Goal: Task Accomplishment & Management: Manage account settings

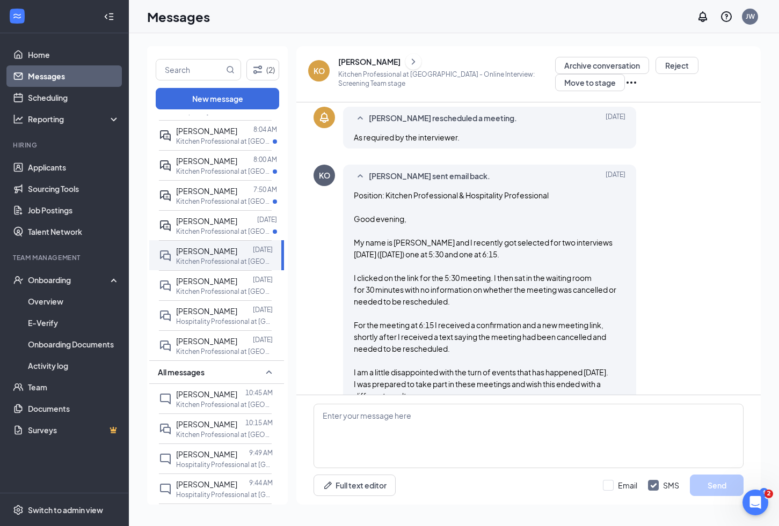
scroll to position [257, 0]
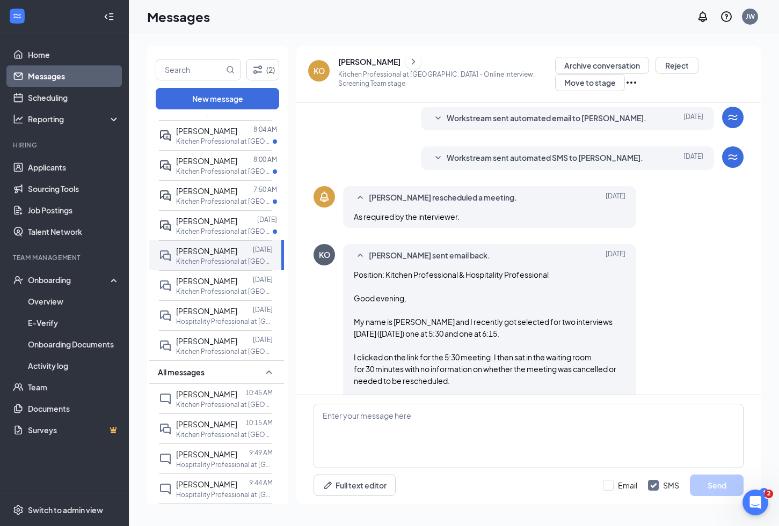
click at [365, 62] on div "[PERSON_NAME]" at bounding box center [369, 61] width 62 height 11
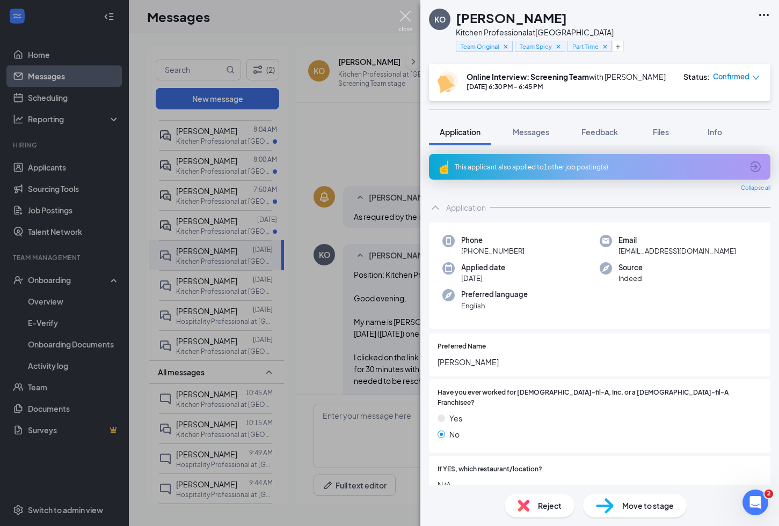
click at [407, 17] on img at bounding box center [405, 21] width 13 height 21
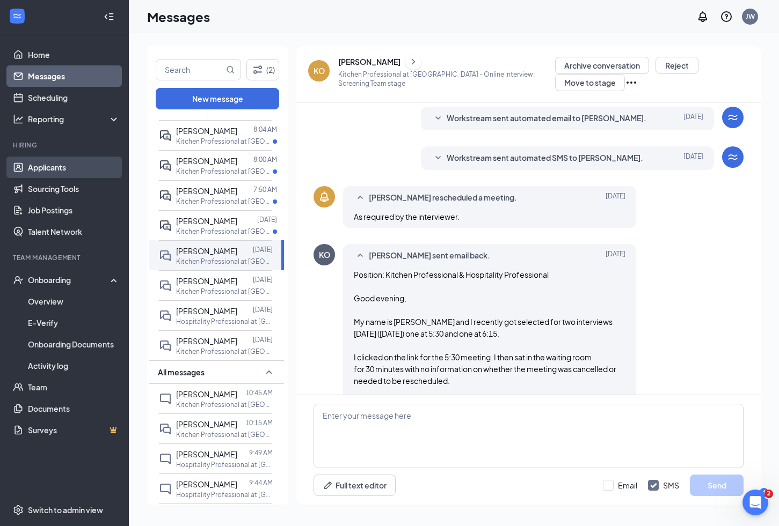
click at [59, 164] on link "Applicants" at bounding box center [74, 167] width 92 height 21
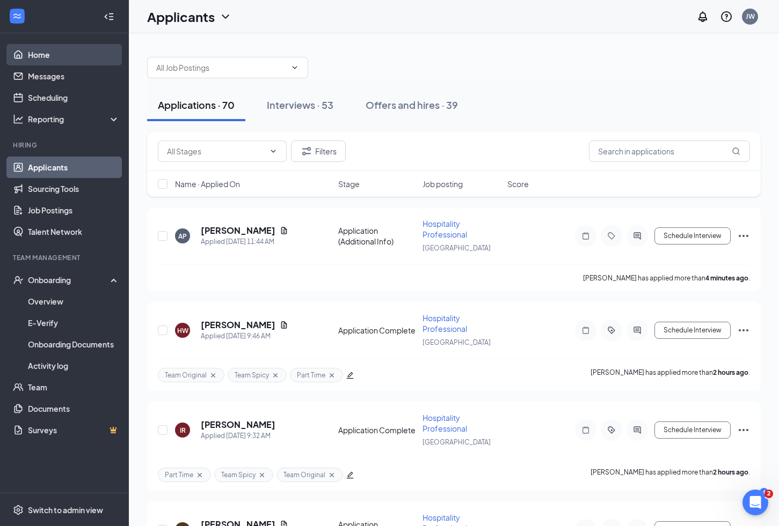
click at [38, 55] on link "Home" at bounding box center [74, 54] width 92 height 21
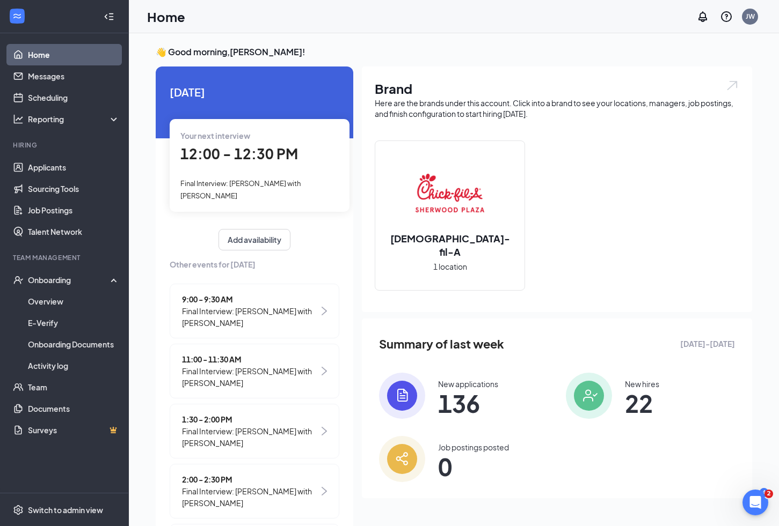
click at [263, 175] on div "Your next interview 12:00 - 12:30 PM Final Interview: [PERSON_NAME] with [PERSO…" at bounding box center [260, 165] width 180 height 93
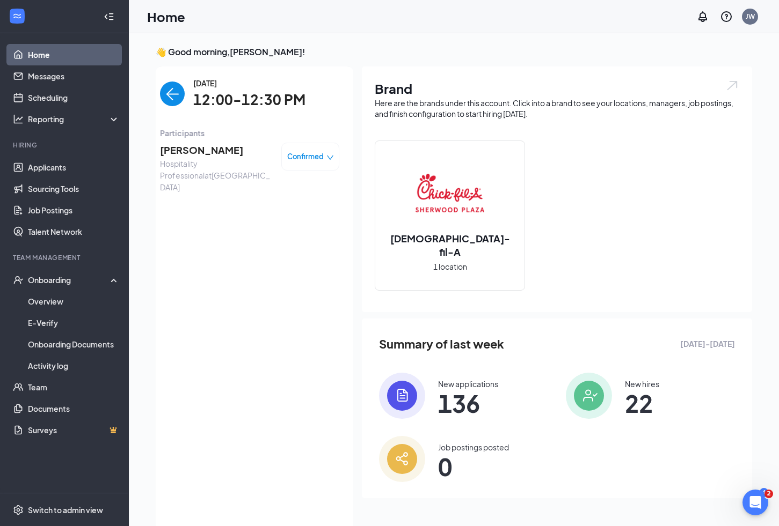
scroll to position [4, 0]
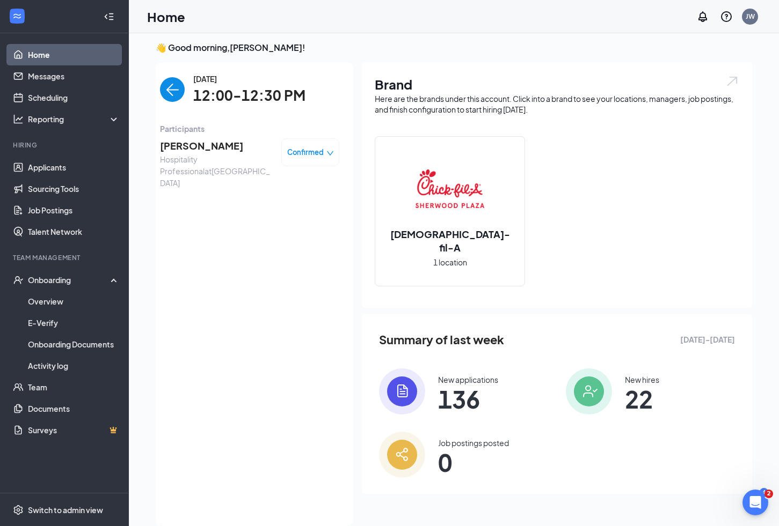
click at [187, 143] on span "[PERSON_NAME]" at bounding box center [216, 145] width 113 height 15
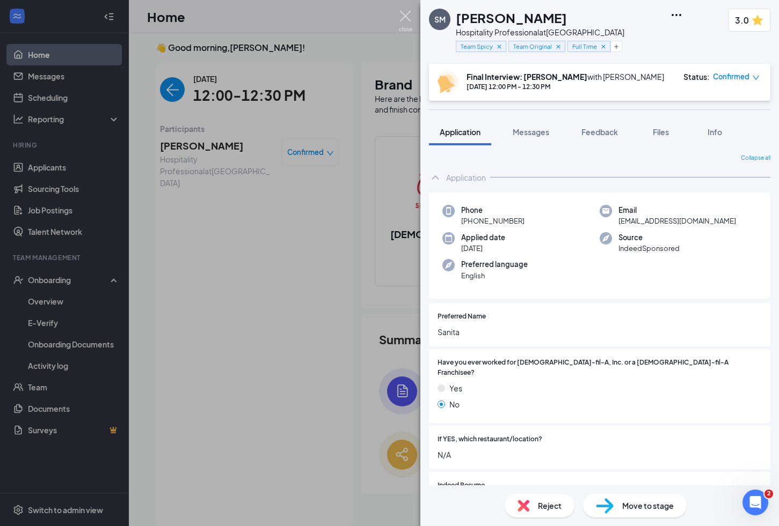
click at [402, 17] on img at bounding box center [405, 21] width 13 height 21
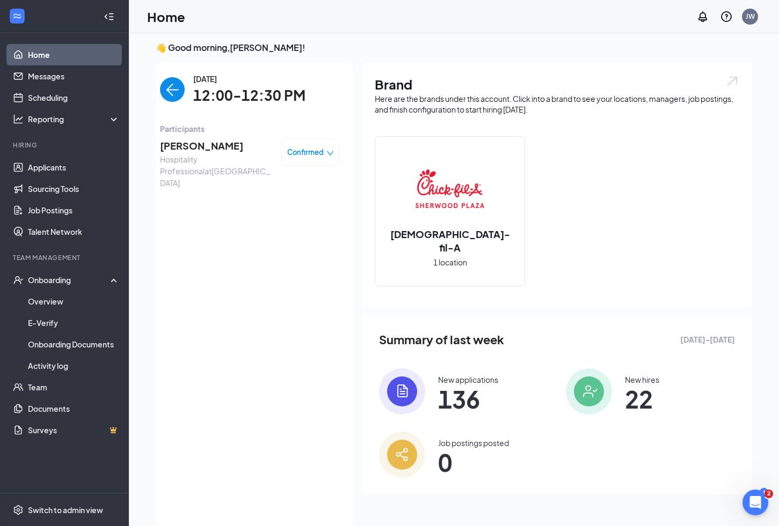
click at [190, 150] on span "[PERSON_NAME]" at bounding box center [216, 145] width 113 height 15
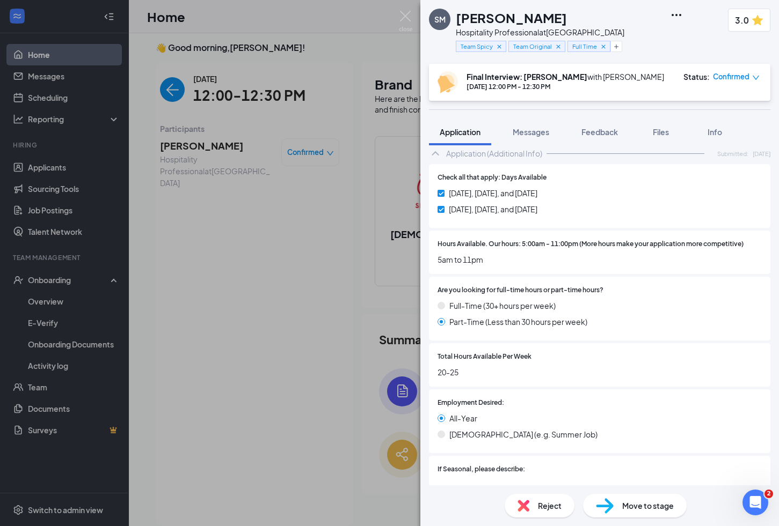
scroll to position [545, 0]
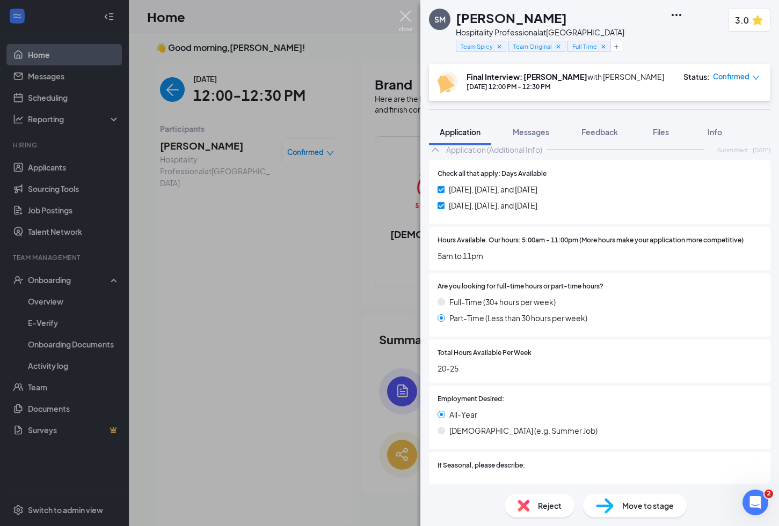
click at [407, 19] on img at bounding box center [405, 21] width 13 height 21
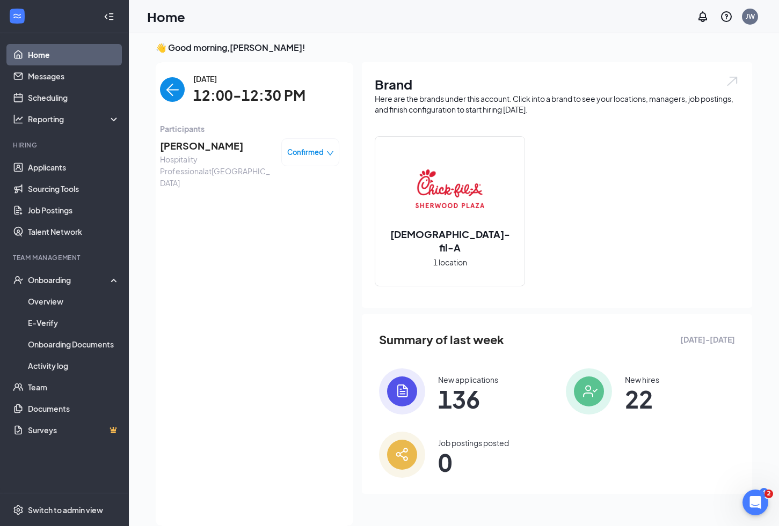
click at [216, 148] on span "[PERSON_NAME]" at bounding box center [216, 145] width 113 height 15
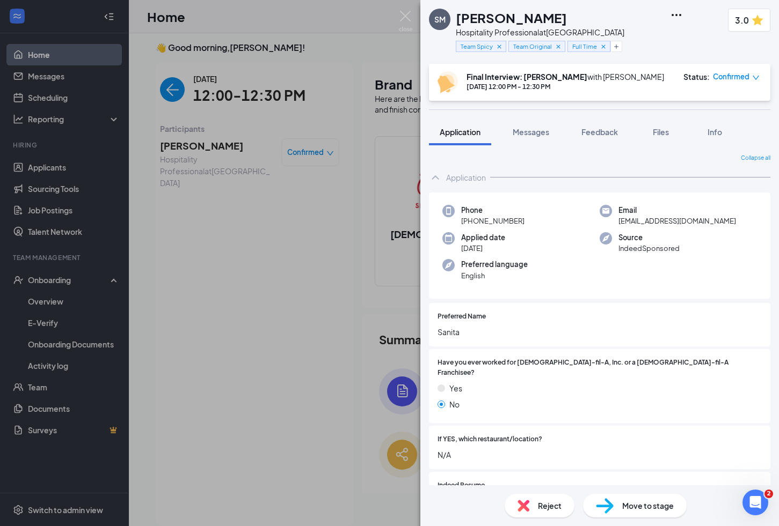
drag, startPoint x: 456, startPoint y: 19, endPoint x: 584, endPoint y: 23, distance: 128.3
click at [584, 23] on div "[PERSON_NAME]" at bounding box center [540, 18] width 168 height 18
click at [216, 230] on div "SM [PERSON_NAME] Hospitality Professional at [GEOGRAPHIC_DATA] Team Spicy Team …" at bounding box center [389, 263] width 779 height 526
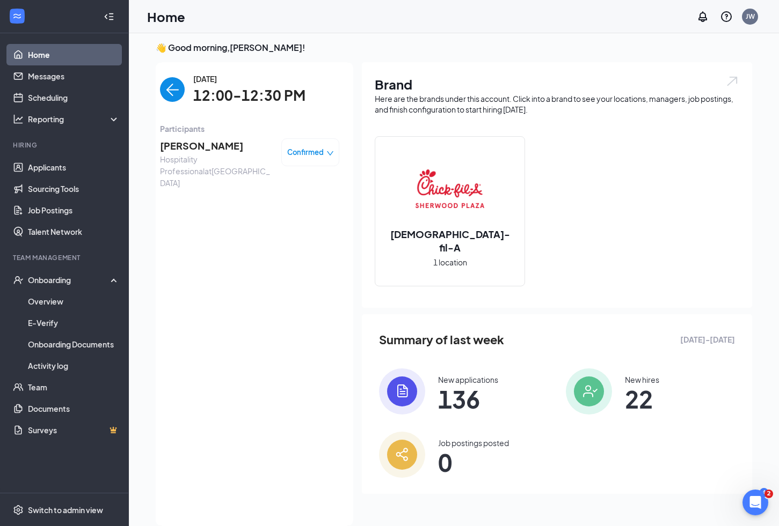
click at [192, 148] on span "[PERSON_NAME]" at bounding box center [216, 145] width 113 height 15
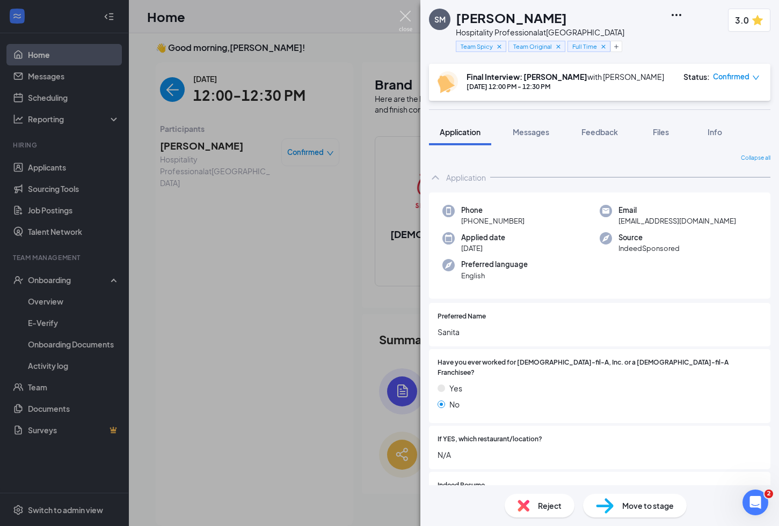
click at [409, 20] on img at bounding box center [405, 21] width 13 height 21
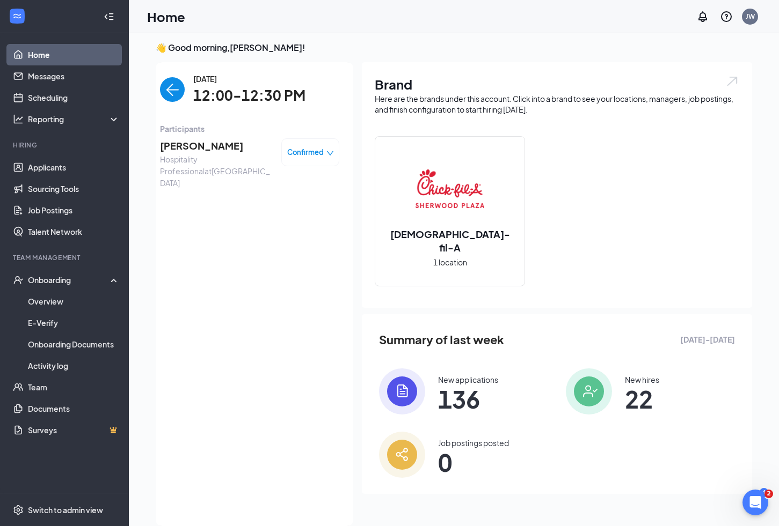
click at [206, 146] on span "[PERSON_NAME]" at bounding box center [216, 145] width 113 height 15
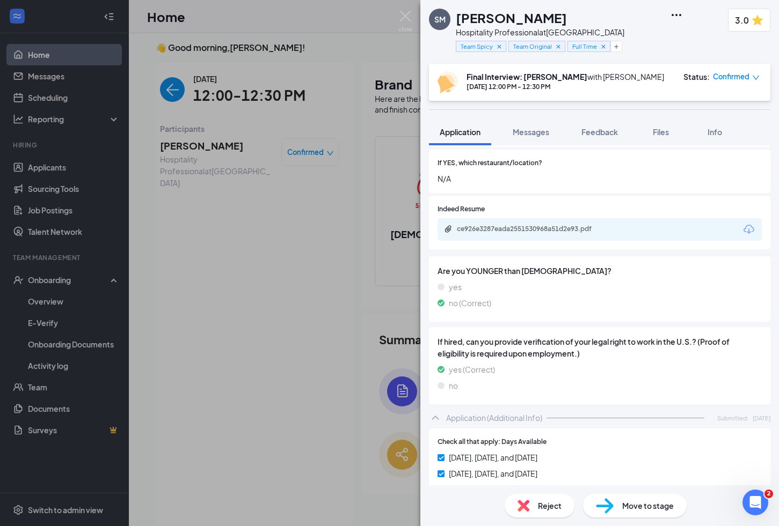
scroll to position [218, 0]
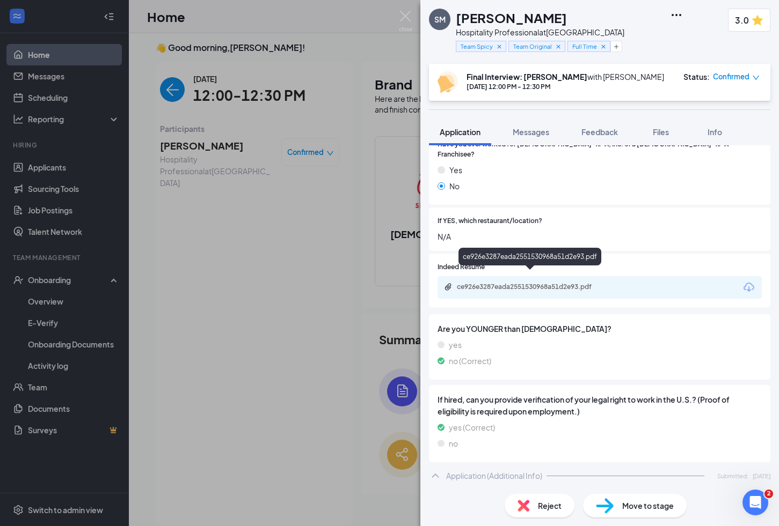
click at [510, 283] on div "ce926e3287eada2551530968a51d2e93.pdf" at bounding box center [532, 287] width 150 height 9
drag, startPoint x: 583, startPoint y: 20, endPoint x: 459, endPoint y: 20, distance: 124.0
click at [459, 20] on div "[PERSON_NAME]" at bounding box center [540, 18] width 168 height 18
copy h1 "[PERSON_NAME]"
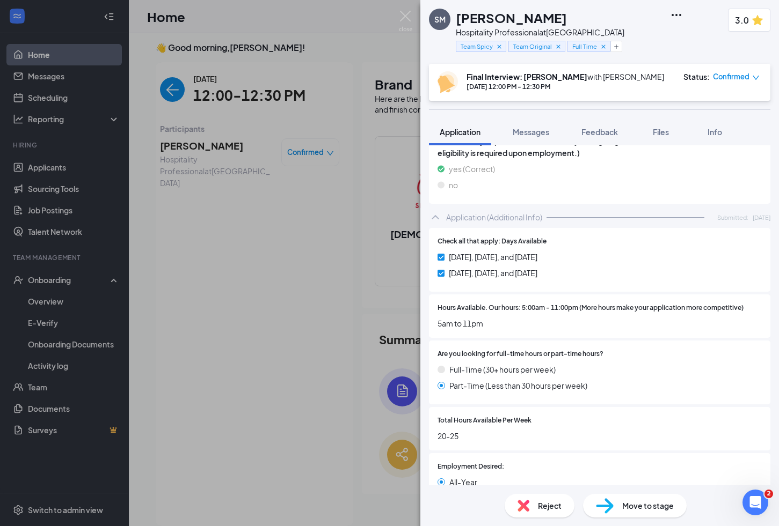
scroll to position [470, 0]
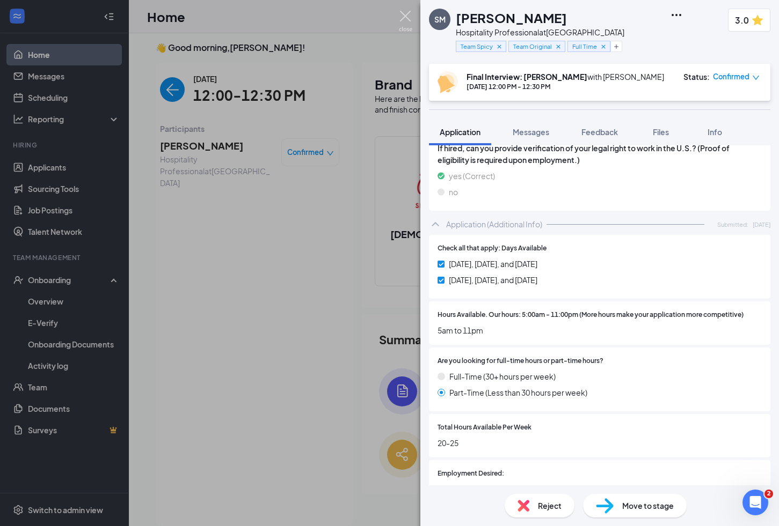
click at [405, 18] on img at bounding box center [405, 21] width 13 height 21
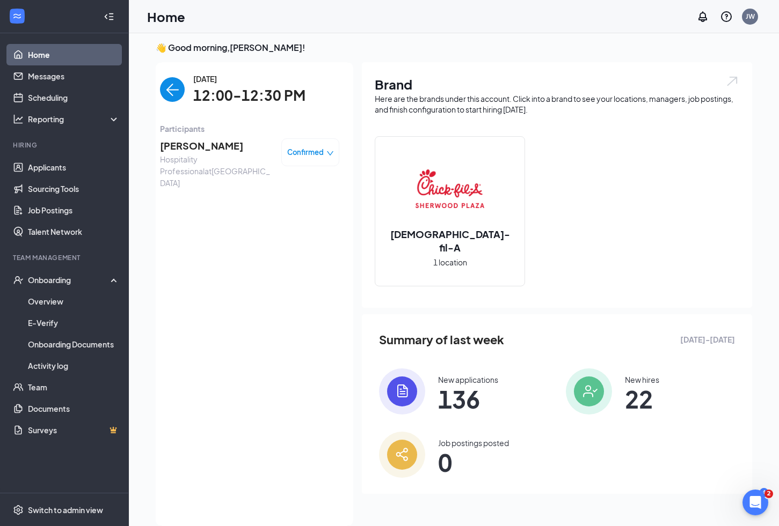
click at [176, 91] on img "back-button" at bounding box center [172, 89] width 25 height 25
